Goal: Entertainment & Leisure: Consume media (video, audio)

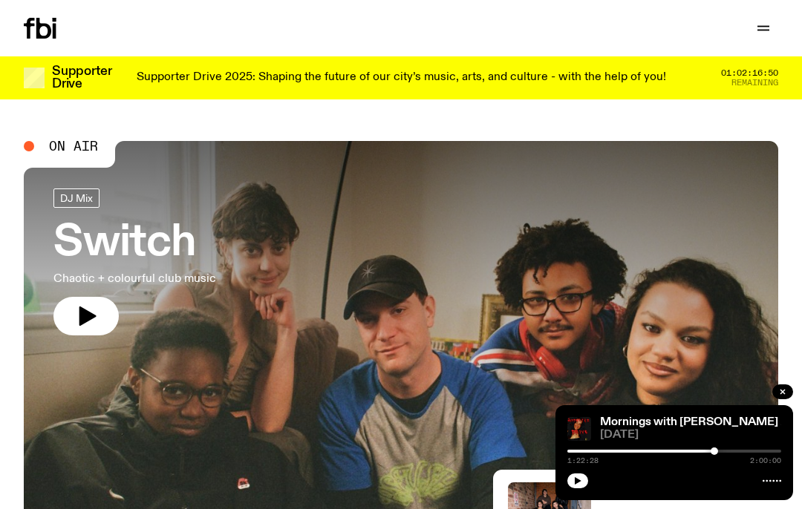
click at [756, 36] on icon "button" at bounding box center [763, 28] width 18 height 18
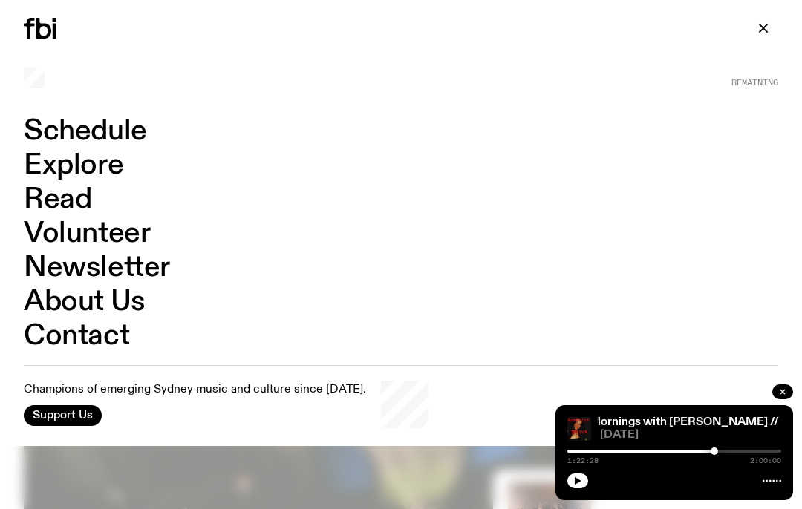
click at [145, 136] on link "Schedule" at bounding box center [85, 131] width 123 height 28
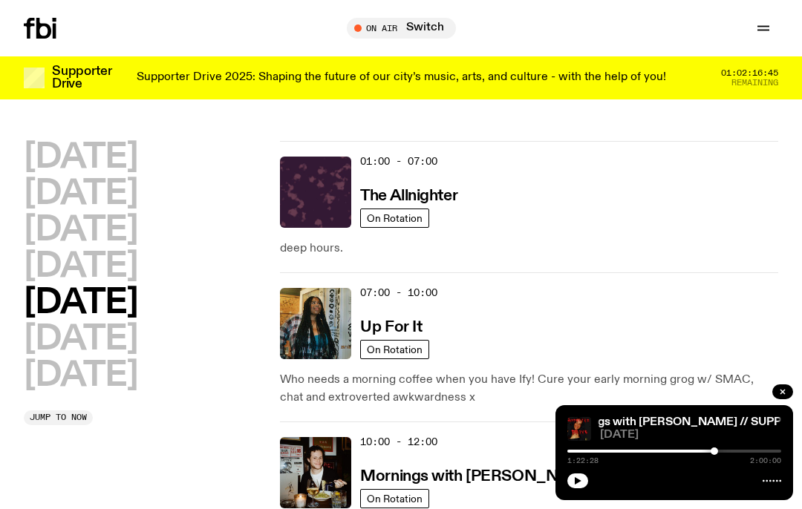
click at [130, 198] on h2 "[DATE]" at bounding box center [81, 193] width 114 height 33
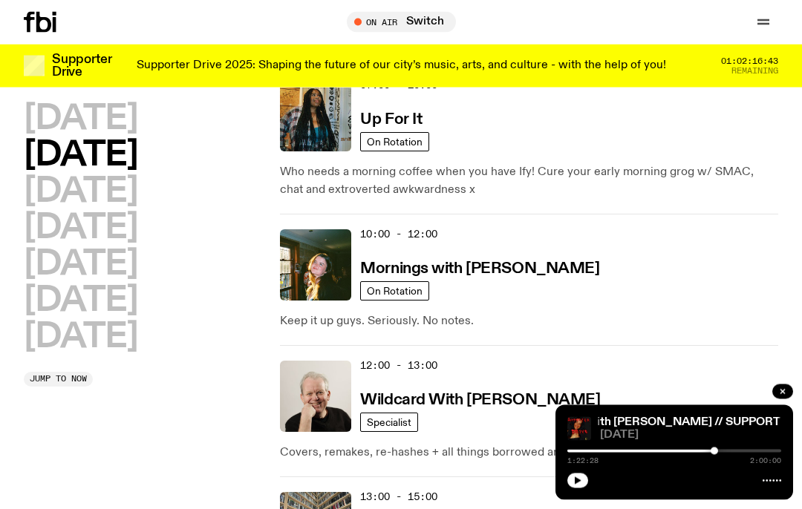
scroll to position [196, 0]
click at [312, 263] on img at bounding box center [315, 264] width 71 height 71
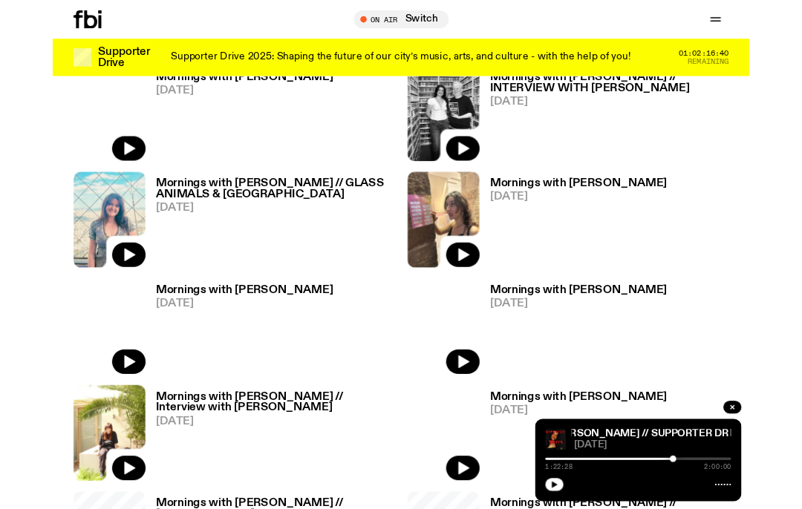
scroll to position [650, 0]
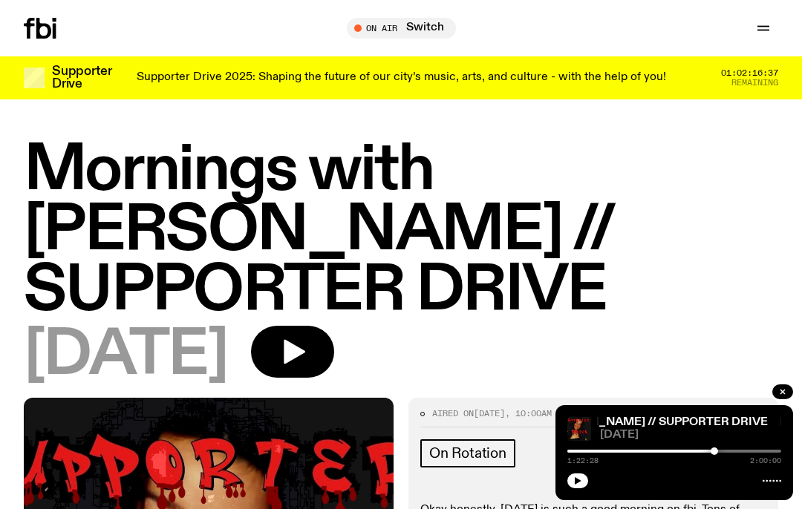
click at [307, 342] on icon "button" at bounding box center [293, 352] width 30 height 30
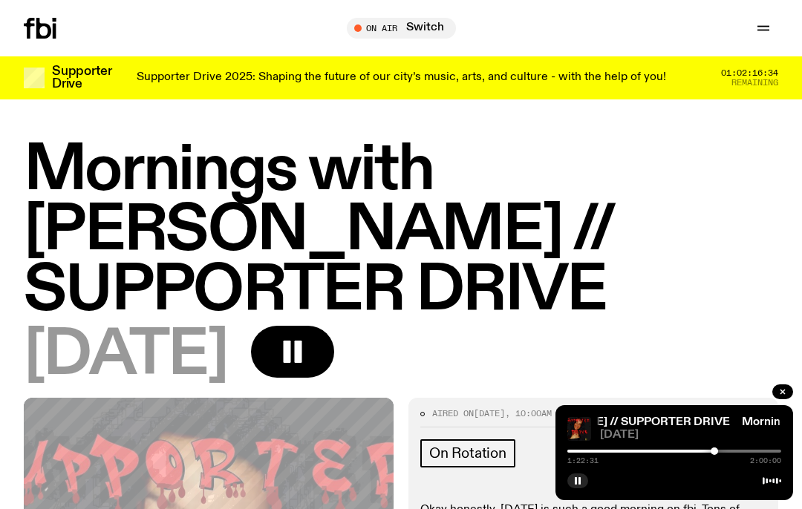
click at [700, 451] on div at bounding box center [607, 451] width 214 height 3
click at [705, 450] on div at bounding box center [674, 451] width 214 height 3
click at [702, 451] on div at bounding box center [701, 451] width 7 height 7
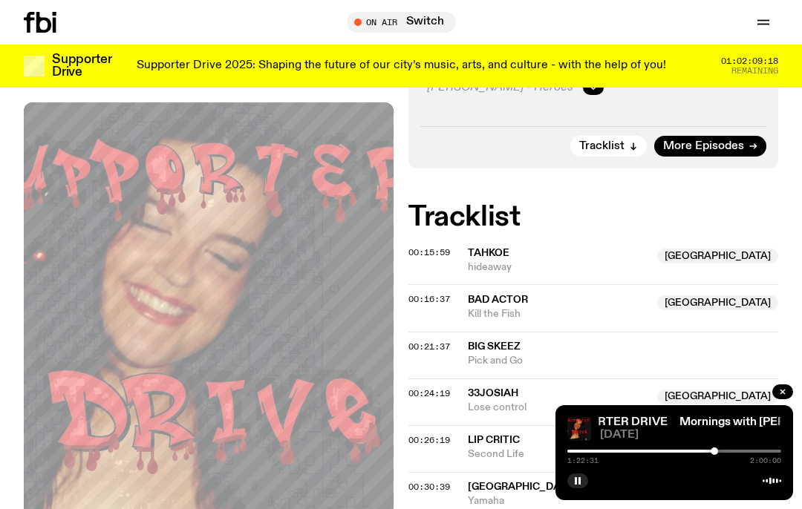
scroll to position [557, 0]
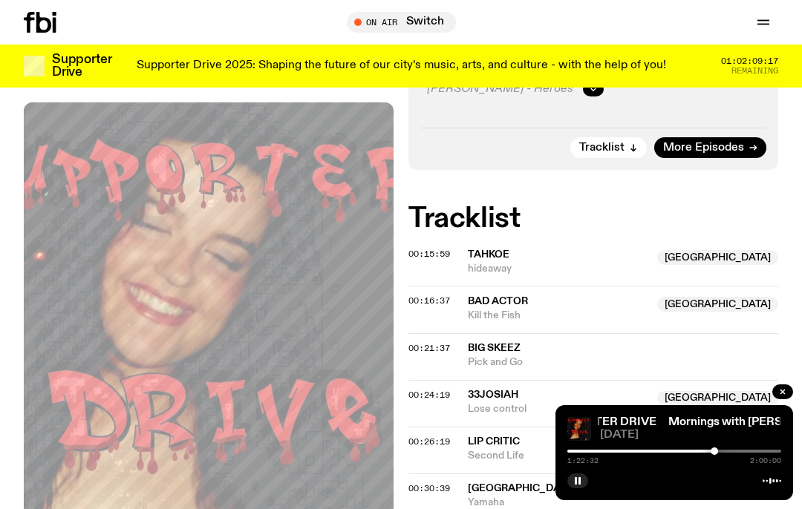
click at [576, 485] on icon "button" at bounding box center [577, 480] width 9 height 9
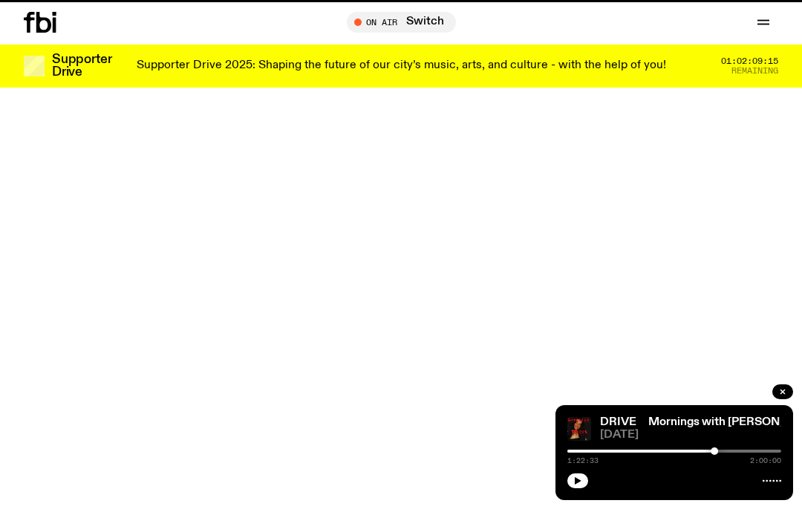
scroll to position [650, 0]
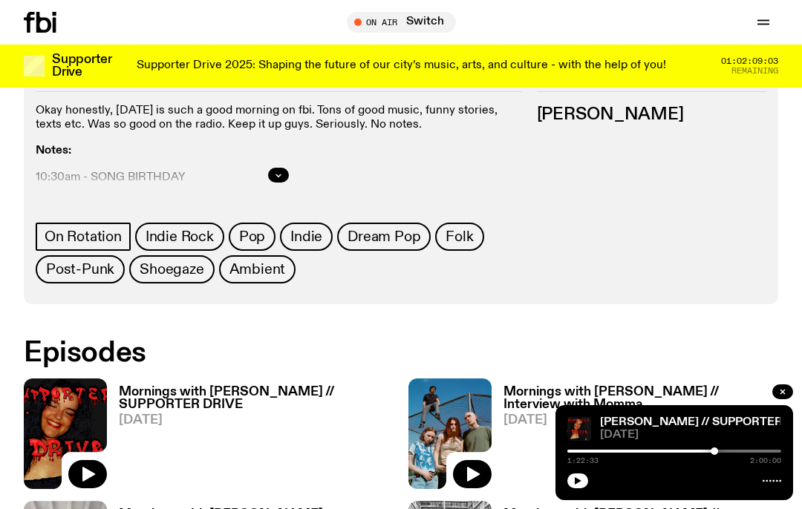
click at [269, 177] on button "button" at bounding box center [278, 175] width 21 height 15
